Goal: Browse casually: Explore the website without a specific task or goal

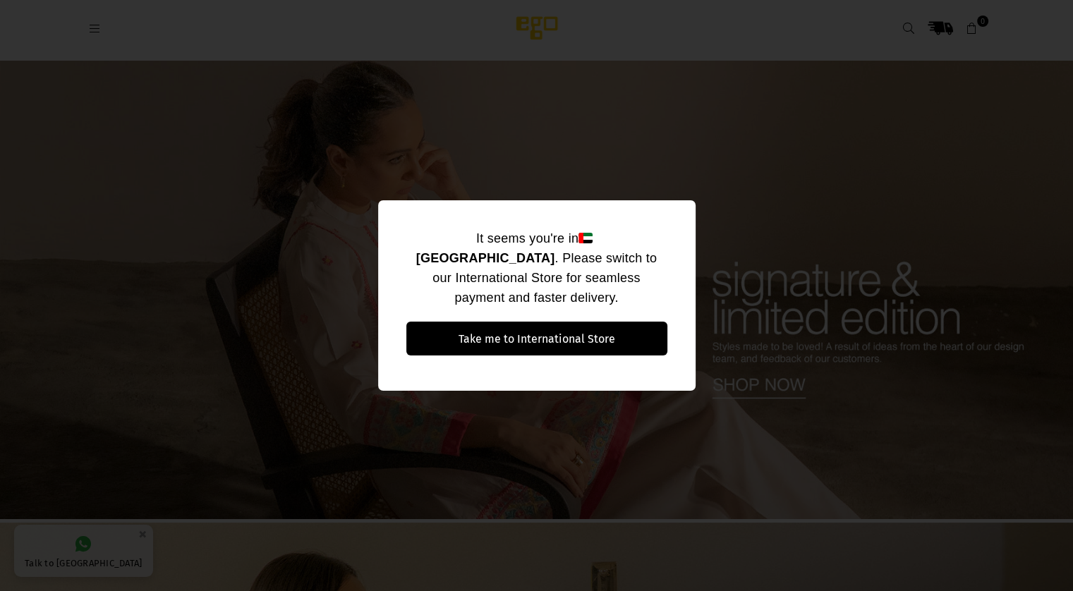
scroll to position [28, 0]
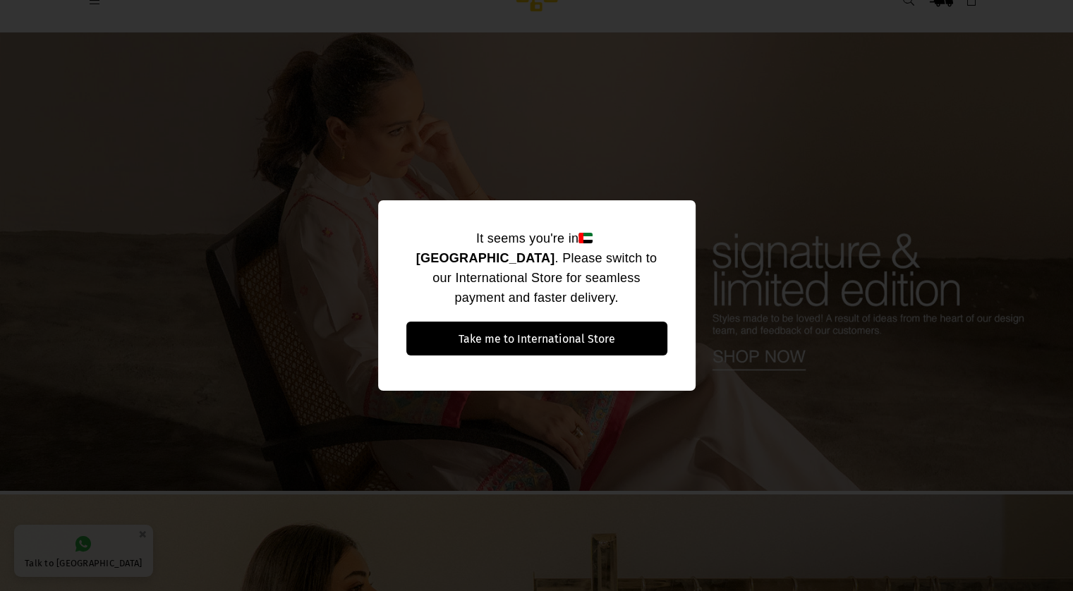
click at [675, 183] on div "It seems you're in [GEOGRAPHIC_DATA] . Please switch to our International Store…" at bounding box center [536, 295] width 1073 height 591
click at [643, 394] on div "It seems you're in [GEOGRAPHIC_DATA] . Please switch to our International Store…" at bounding box center [536, 295] width 1073 height 591
click at [845, 257] on div "It seems you're in [GEOGRAPHIC_DATA] . Please switch to our International Store…" at bounding box center [536, 295] width 1073 height 591
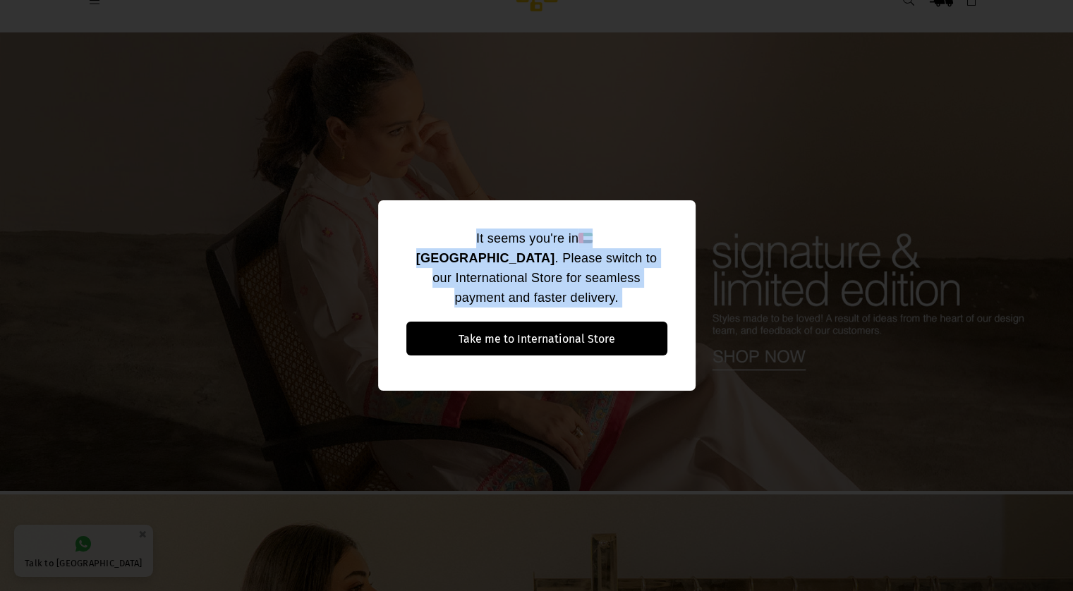
click at [845, 257] on div "It seems you're in [GEOGRAPHIC_DATA] . Please switch to our International Store…" at bounding box center [536, 295] width 1073 height 591
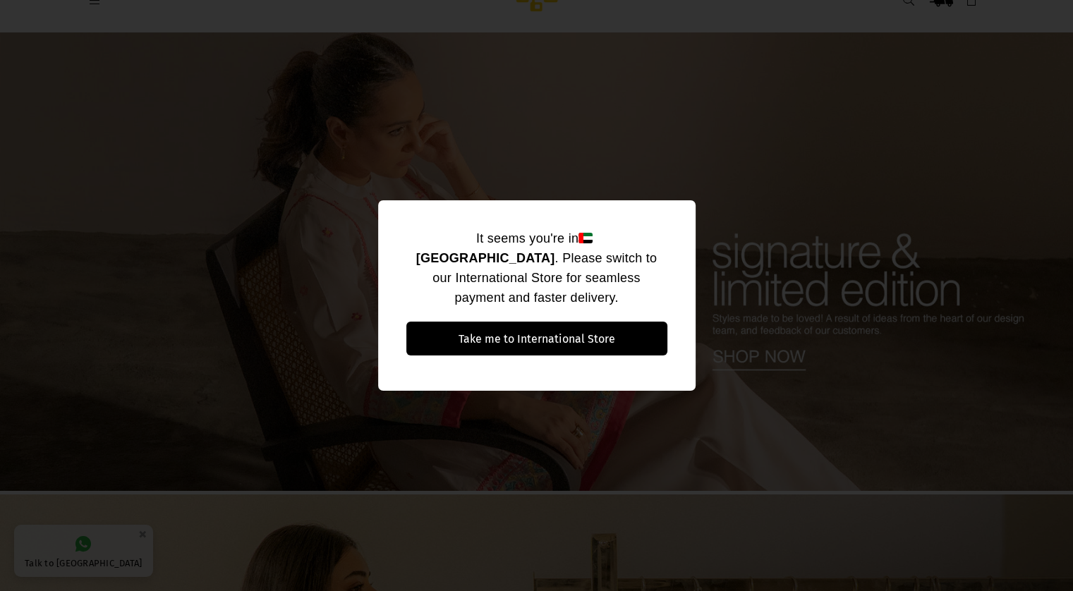
click at [796, 176] on div "It seems you're in [GEOGRAPHIC_DATA] . Please switch to our International Store…" at bounding box center [536, 295] width 1073 height 591
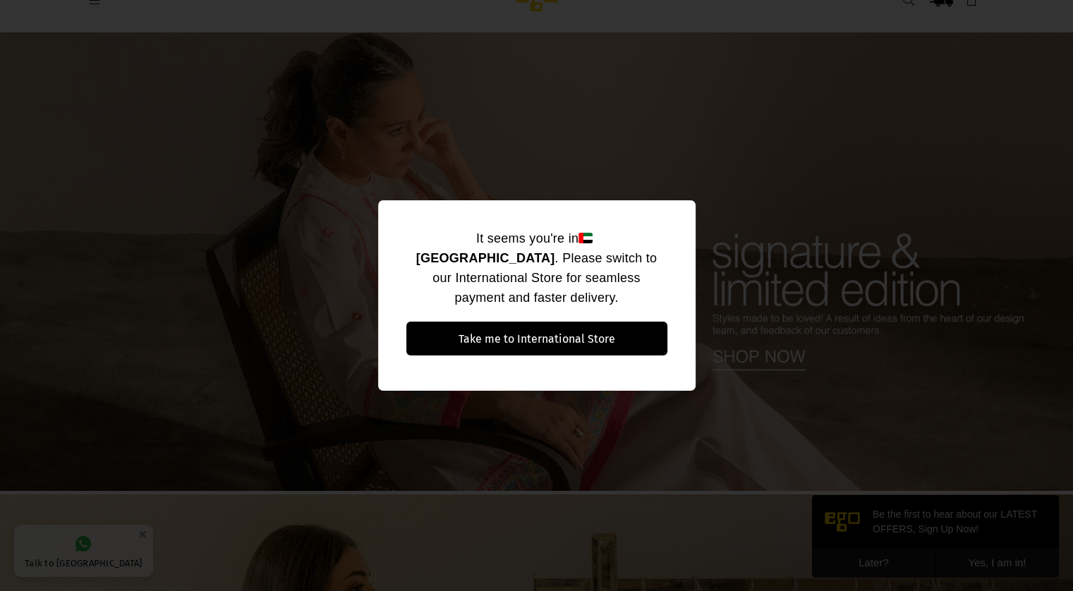
scroll to position [0, 0]
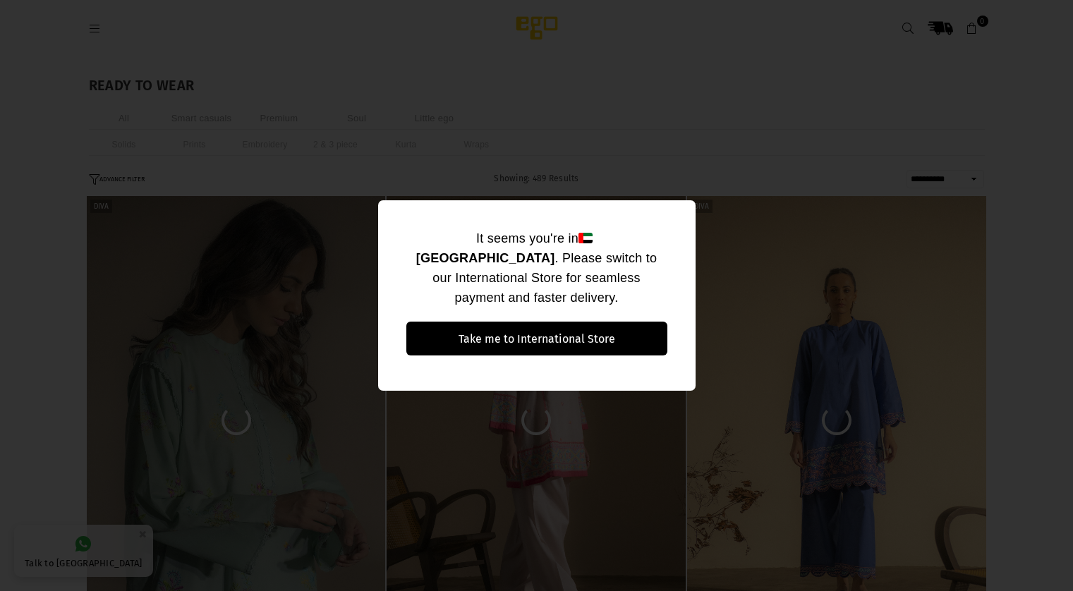
select select "**********"
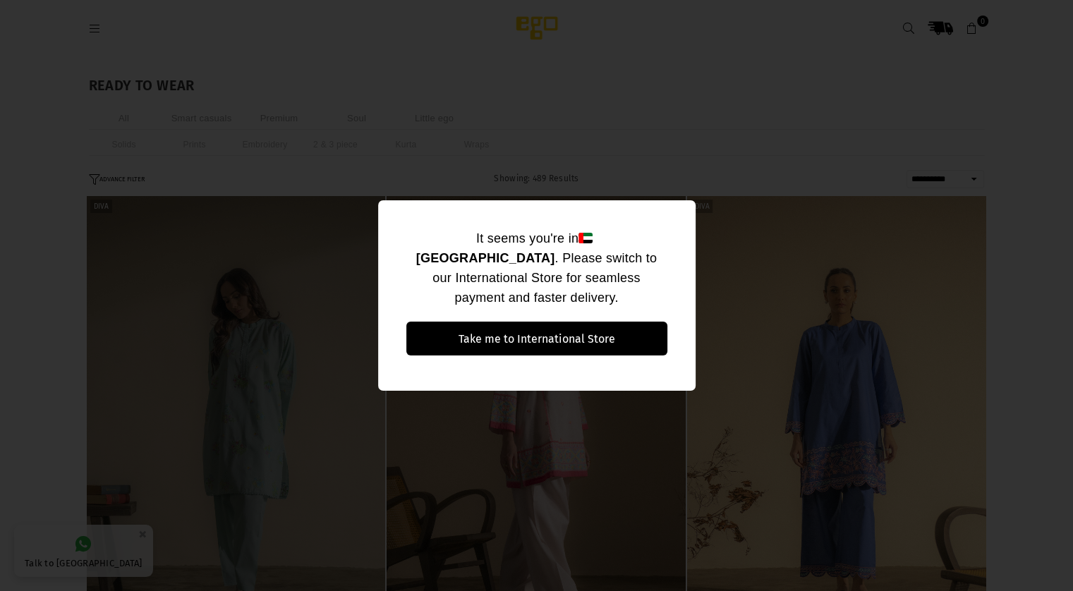
click at [431, 481] on div "It seems you're in [GEOGRAPHIC_DATA] . Please switch to our International Store…" at bounding box center [536, 295] width 1073 height 591
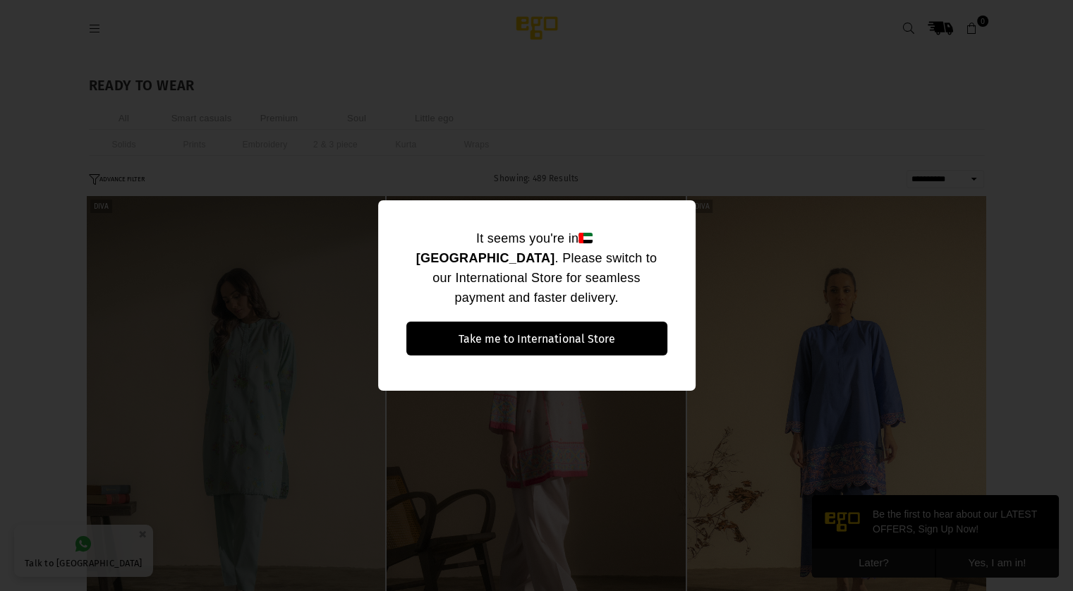
click at [278, 385] on div "It seems you're in [GEOGRAPHIC_DATA] . Please switch to our International Store…" at bounding box center [536, 295] width 1073 height 591
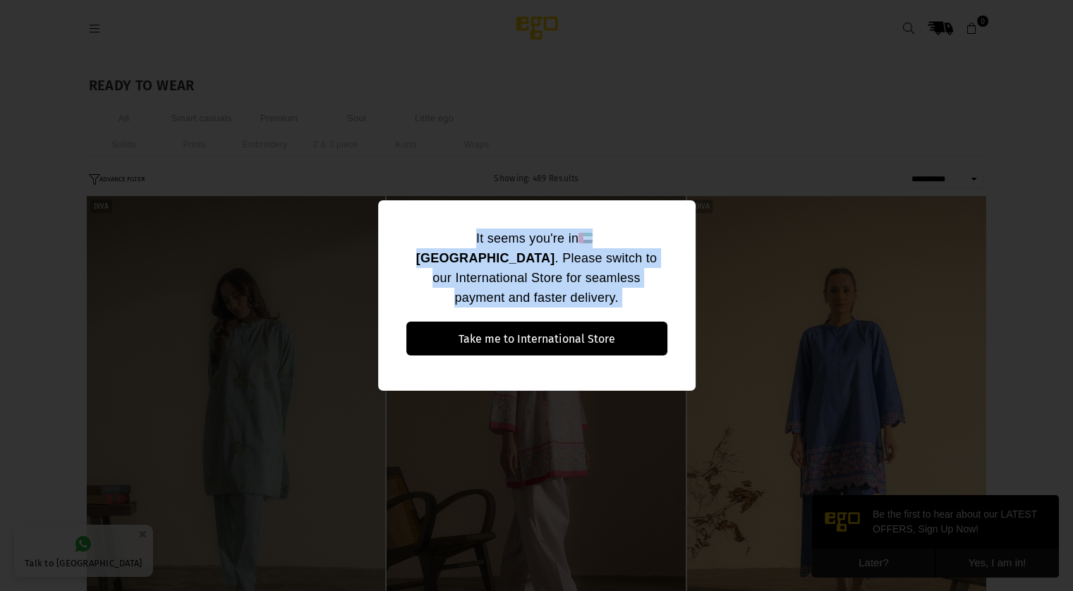
click at [278, 385] on div "It seems you're in [GEOGRAPHIC_DATA] . Please switch to our International Store…" at bounding box center [536, 295] width 1073 height 591
drag, startPoint x: 278, startPoint y: 385, endPoint x: 651, endPoint y: 561, distance: 412.6
click at [651, 561] on div "It seems you're in [GEOGRAPHIC_DATA] . Please switch to our International Store…" at bounding box center [536, 295] width 1073 height 591
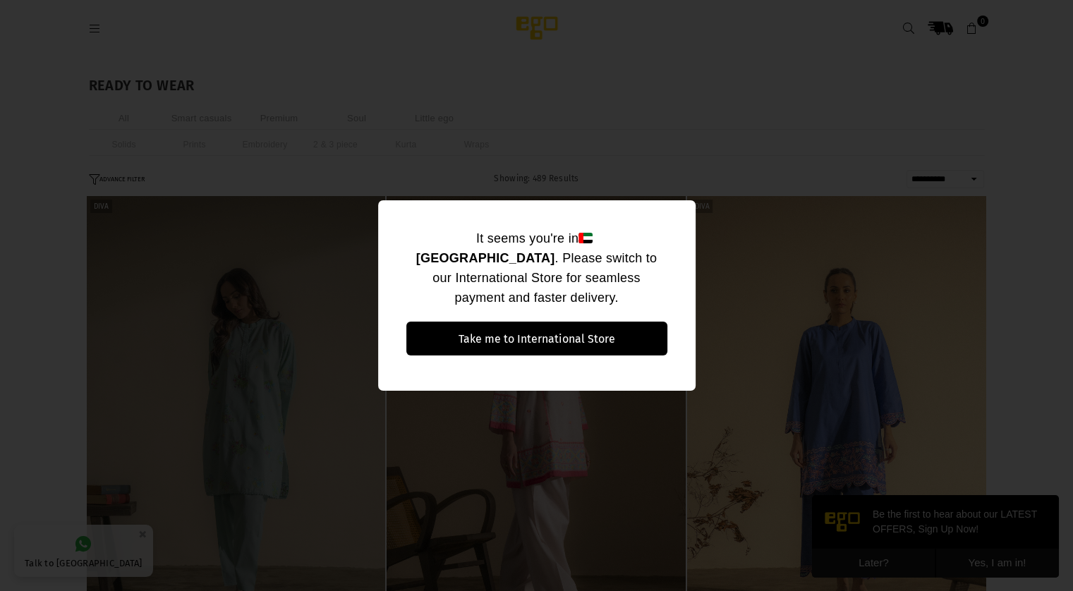
click at [861, 561] on div "It seems you're in [GEOGRAPHIC_DATA] . Please switch to our International Store…" at bounding box center [536, 295] width 1073 height 591
click at [892, 430] on div "It seems you're in [GEOGRAPHIC_DATA] . Please switch to our International Store…" at bounding box center [536, 295] width 1073 height 591
click at [956, 431] on div "It seems you're in [GEOGRAPHIC_DATA] . Please switch to our International Store…" at bounding box center [536, 295] width 1073 height 591
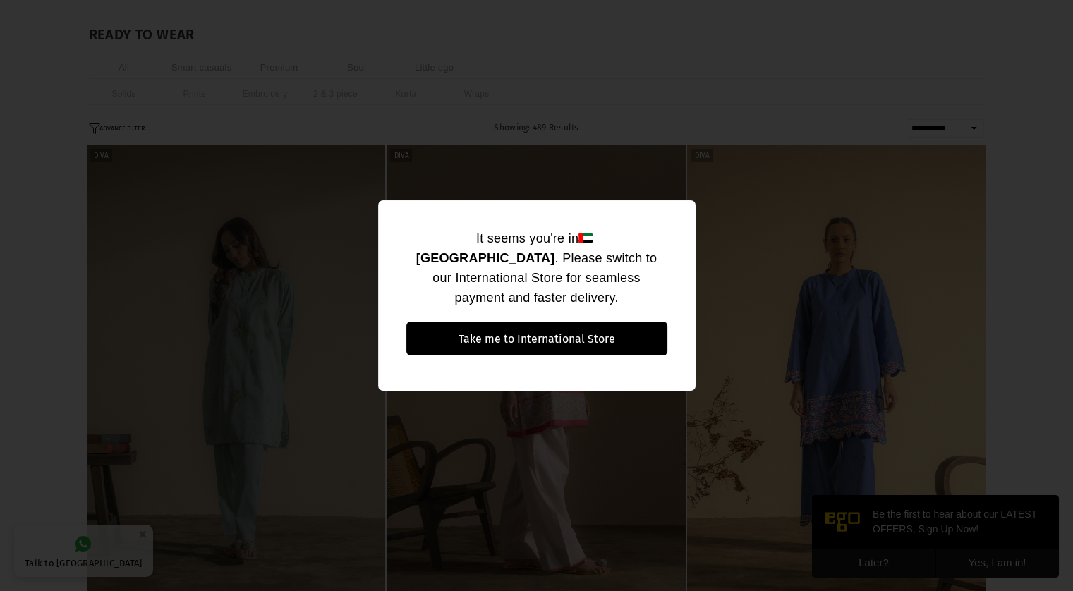
scroll to position [55, 0]
click at [990, 301] on div "It seems you're in [GEOGRAPHIC_DATA] . Please switch to our International Store…" at bounding box center [536, 295] width 1073 height 591
click at [889, 166] on div "It seems you're in [GEOGRAPHIC_DATA] . Please switch to our International Store…" at bounding box center [536, 295] width 1073 height 591
